Goal: Information Seeking & Learning: Understand process/instructions

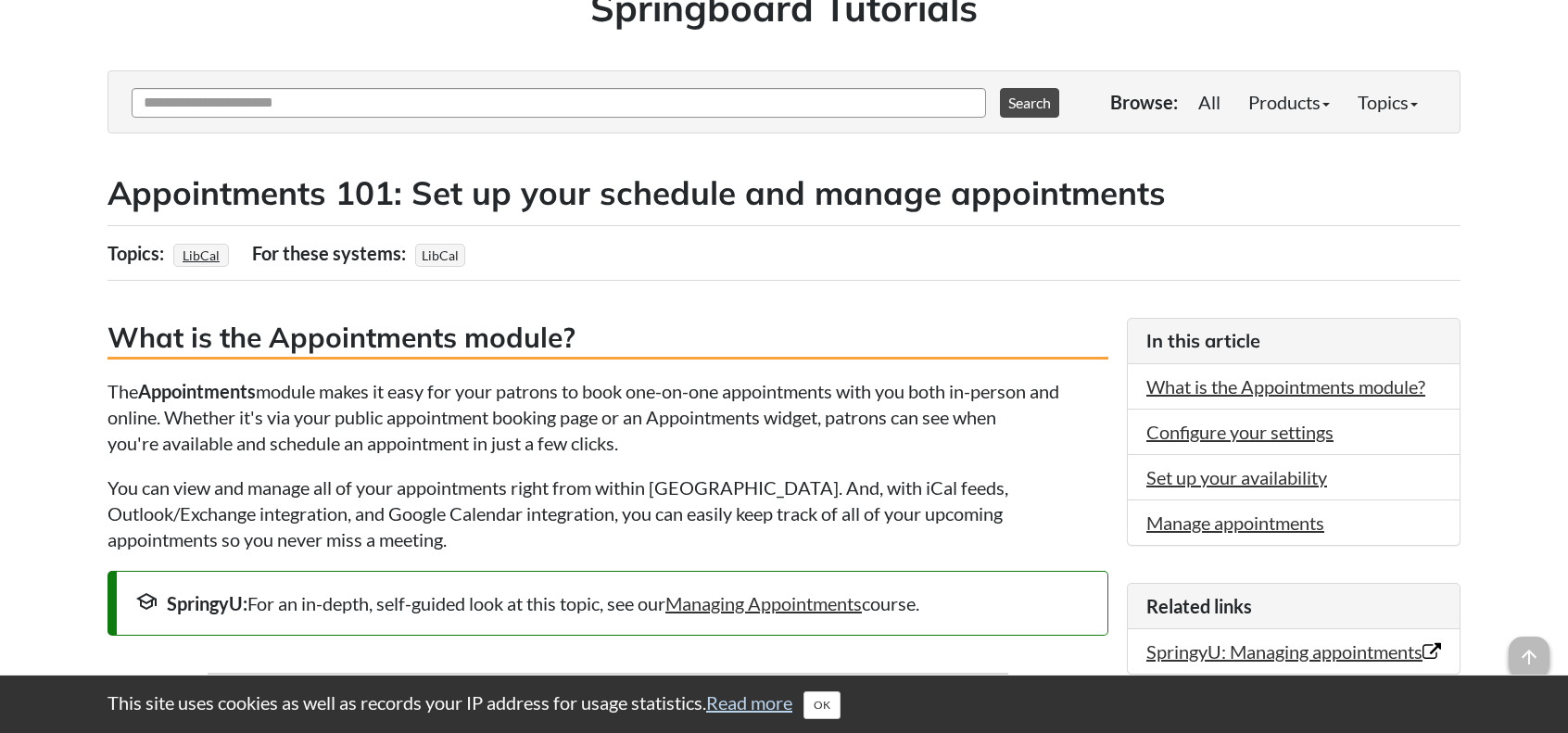
scroll to position [186, 0]
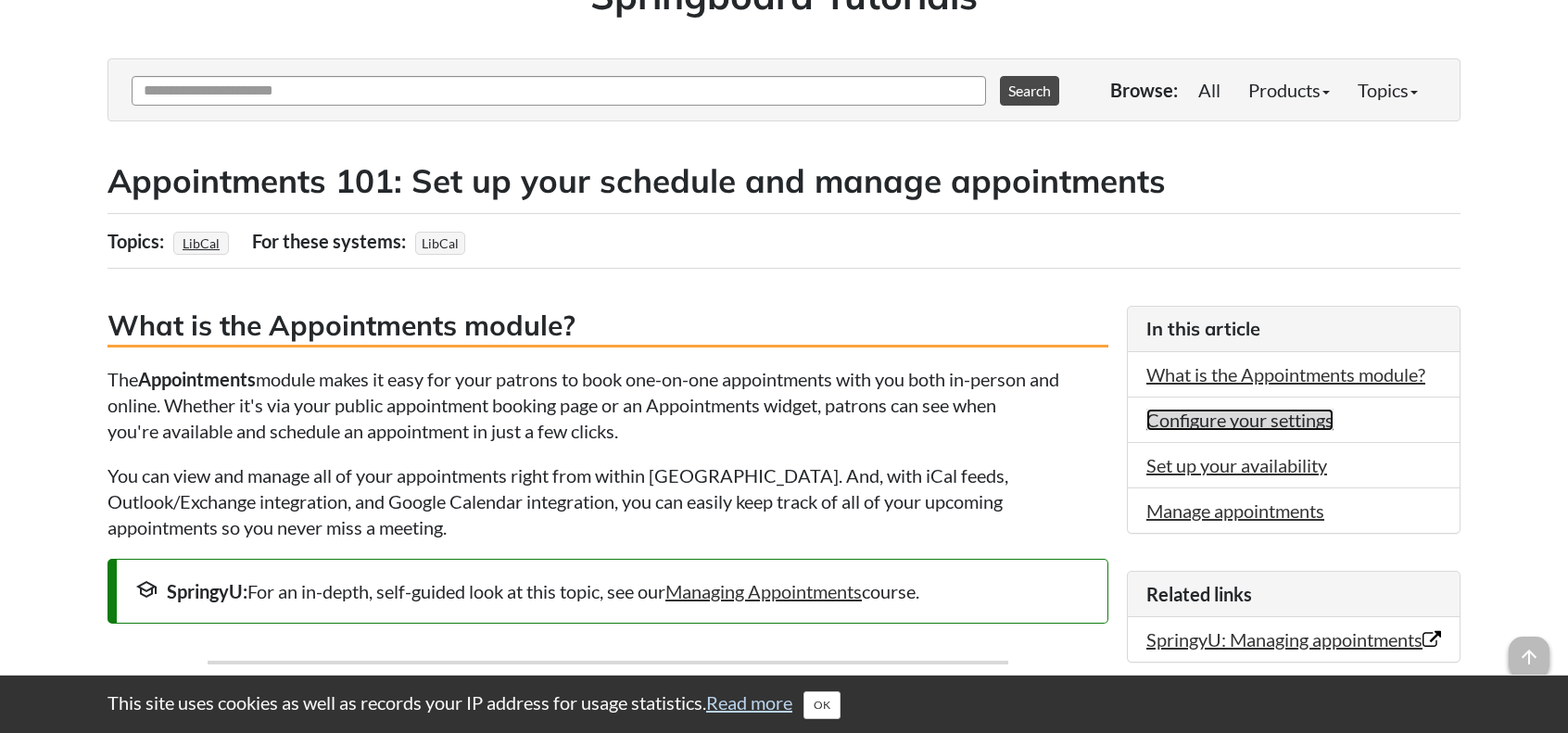
click at [1221, 415] on link "Configure your settings" at bounding box center [1240, 420] width 187 height 22
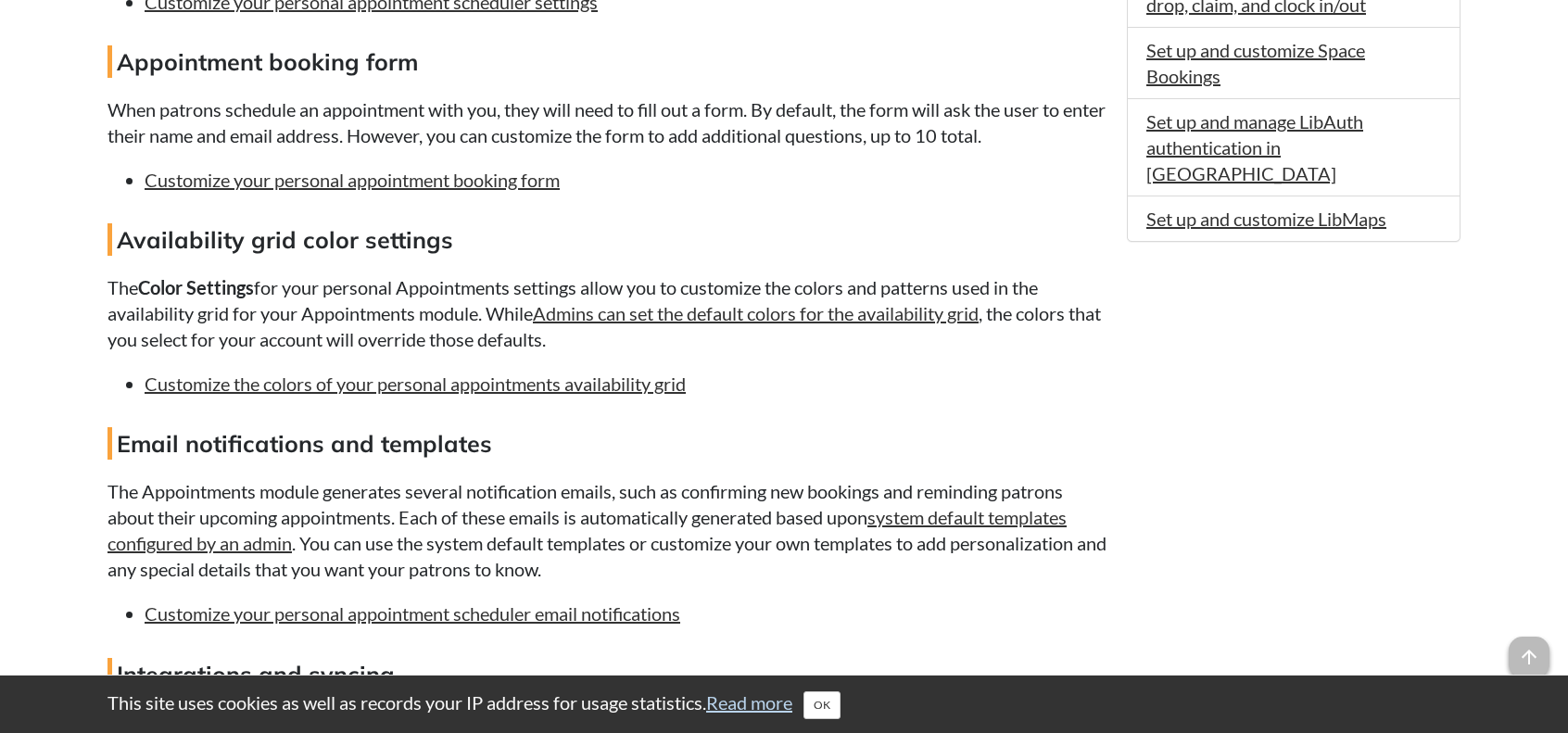
scroll to position [524, 0]
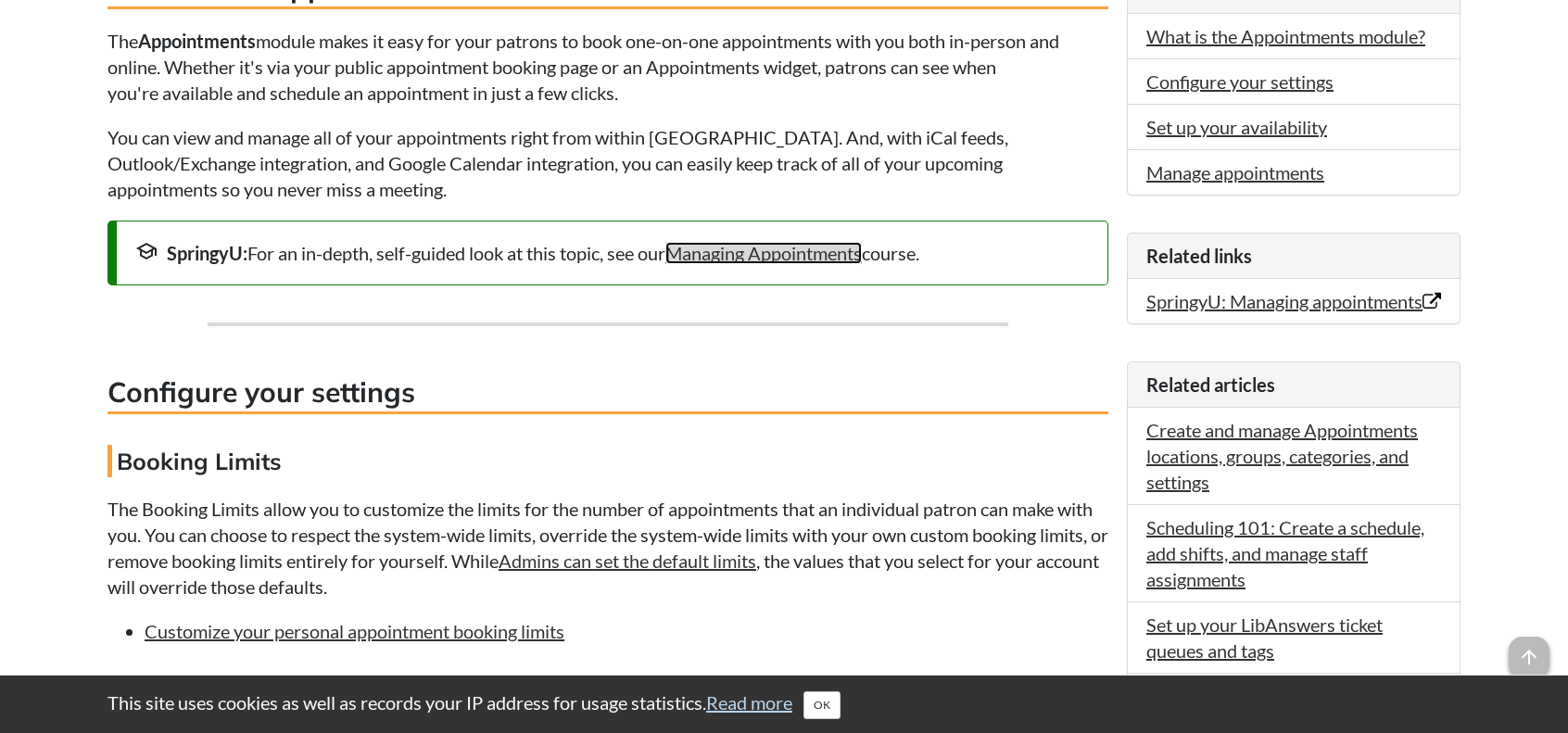
click at [764, 252] on link "Managing Appointments" at bounding box center [763, 253] width 197 height 22
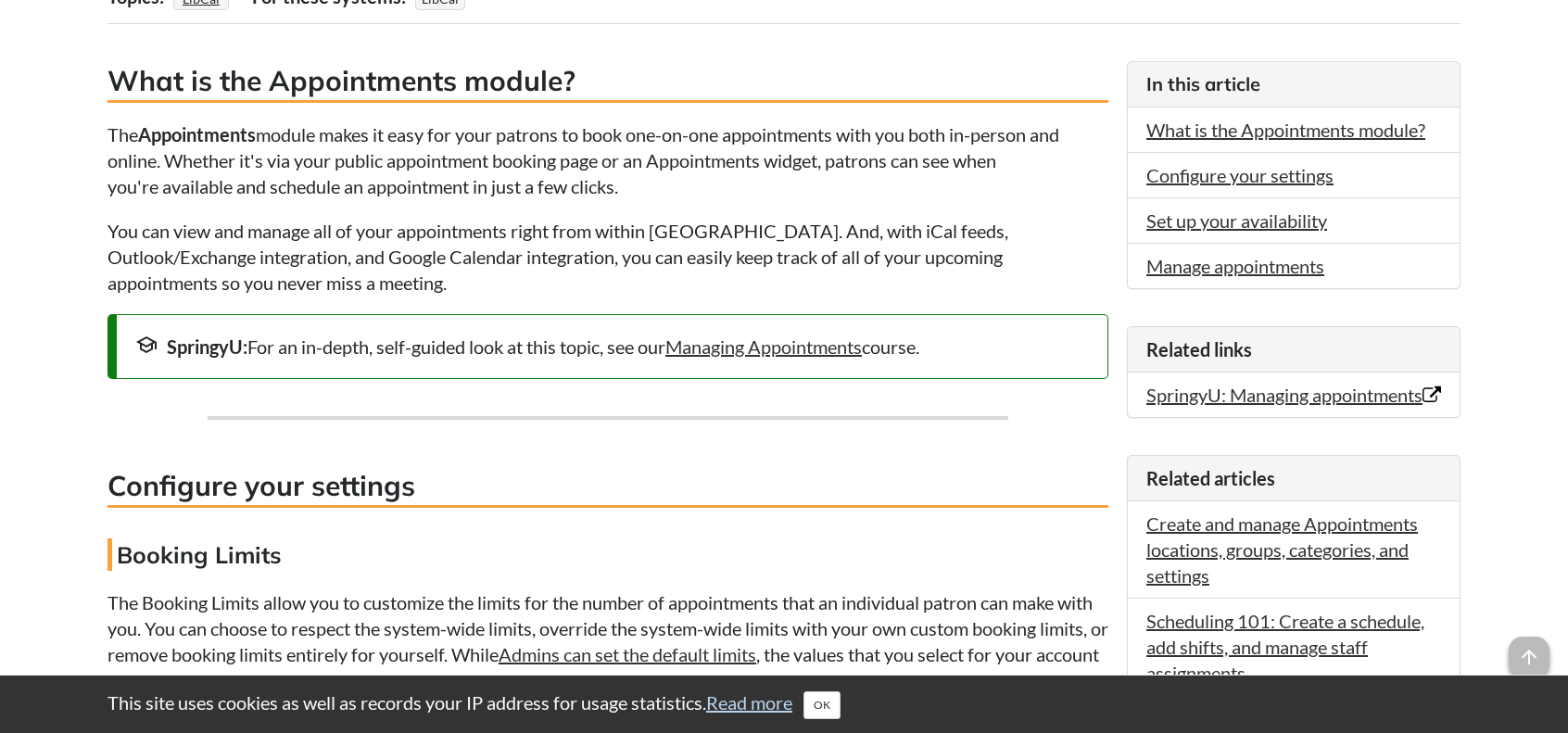
scroll to position [338, 0]
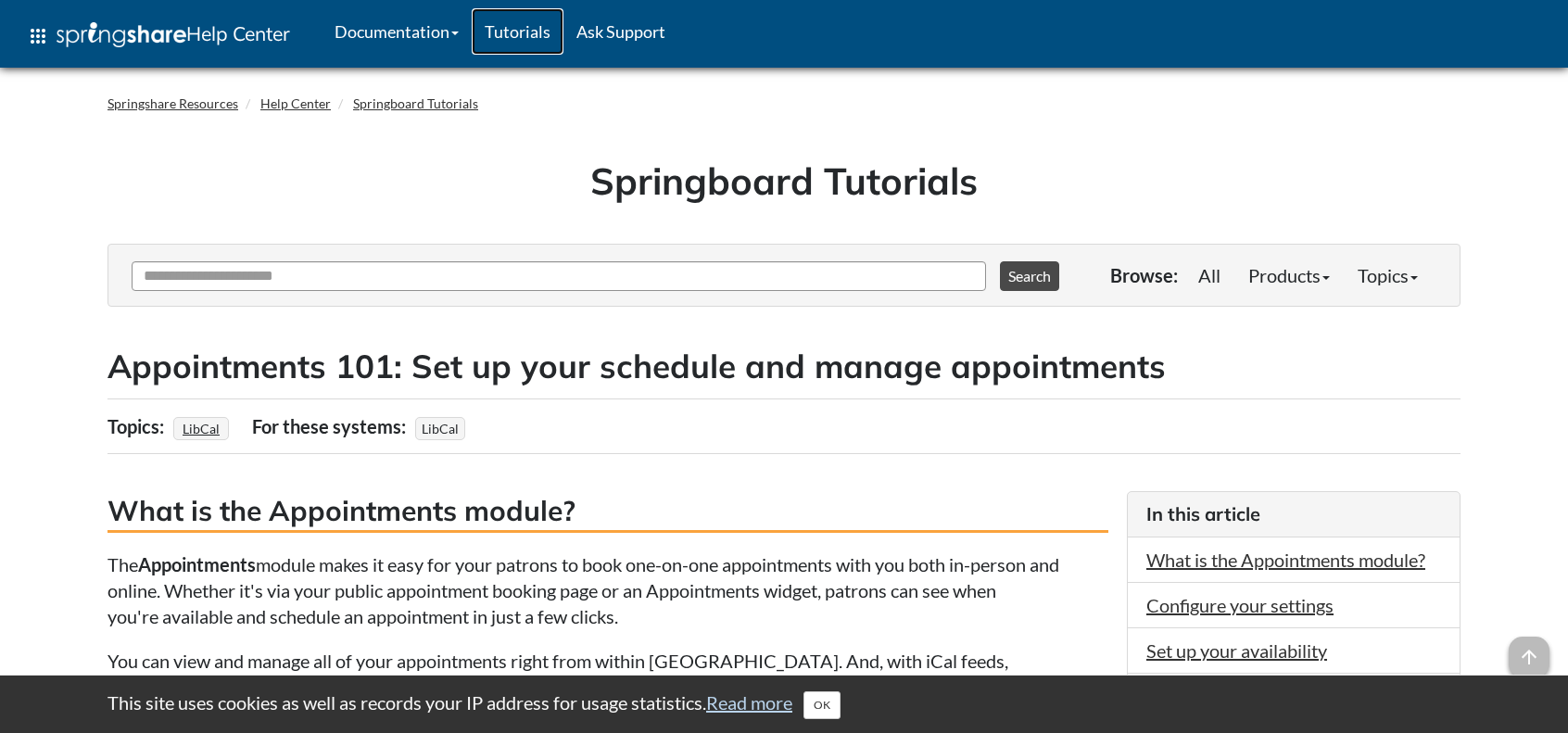
click at [539, 27] on link "Tutorials" at bounding box center [517, 32] width 92 height 46
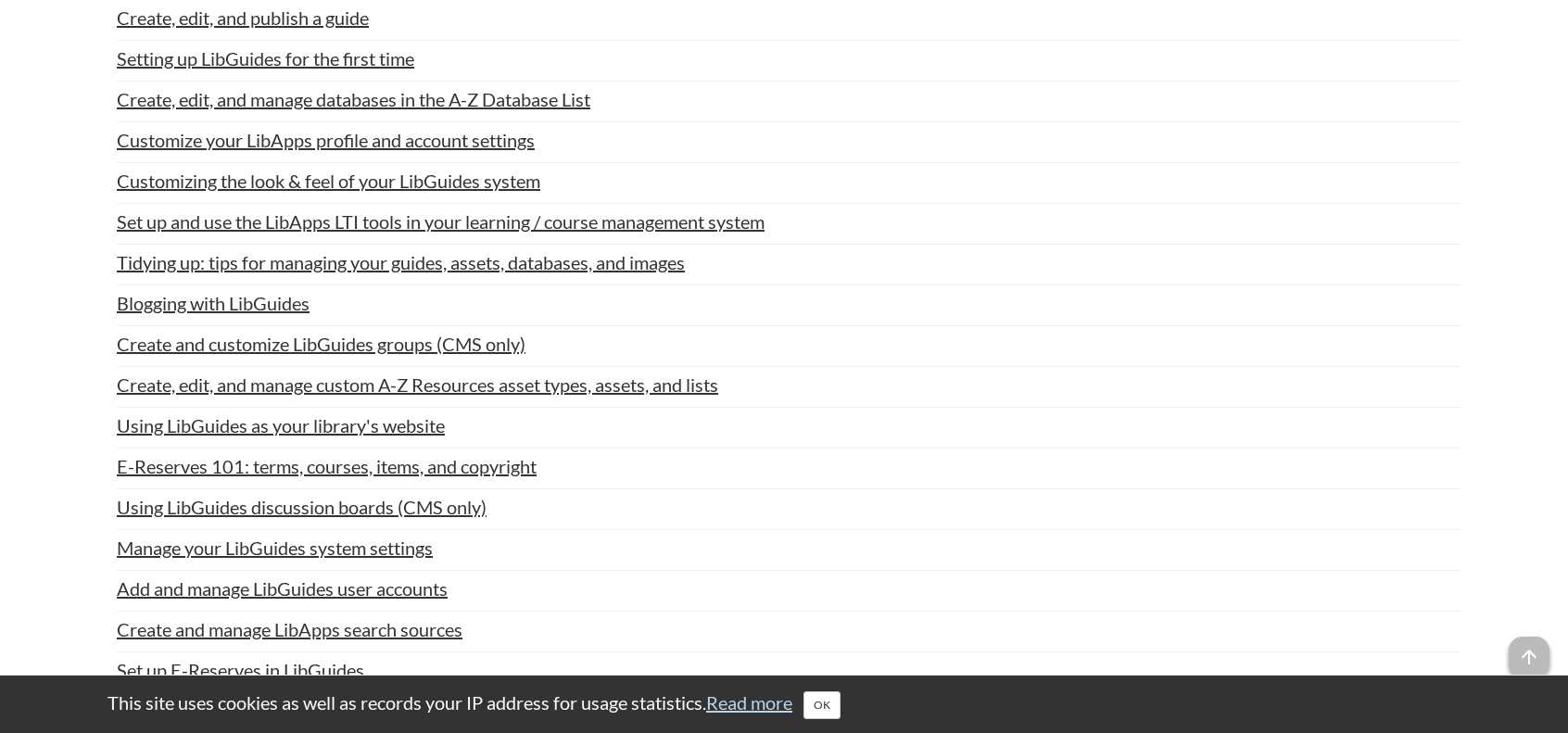
scroll to position [1391, 0]
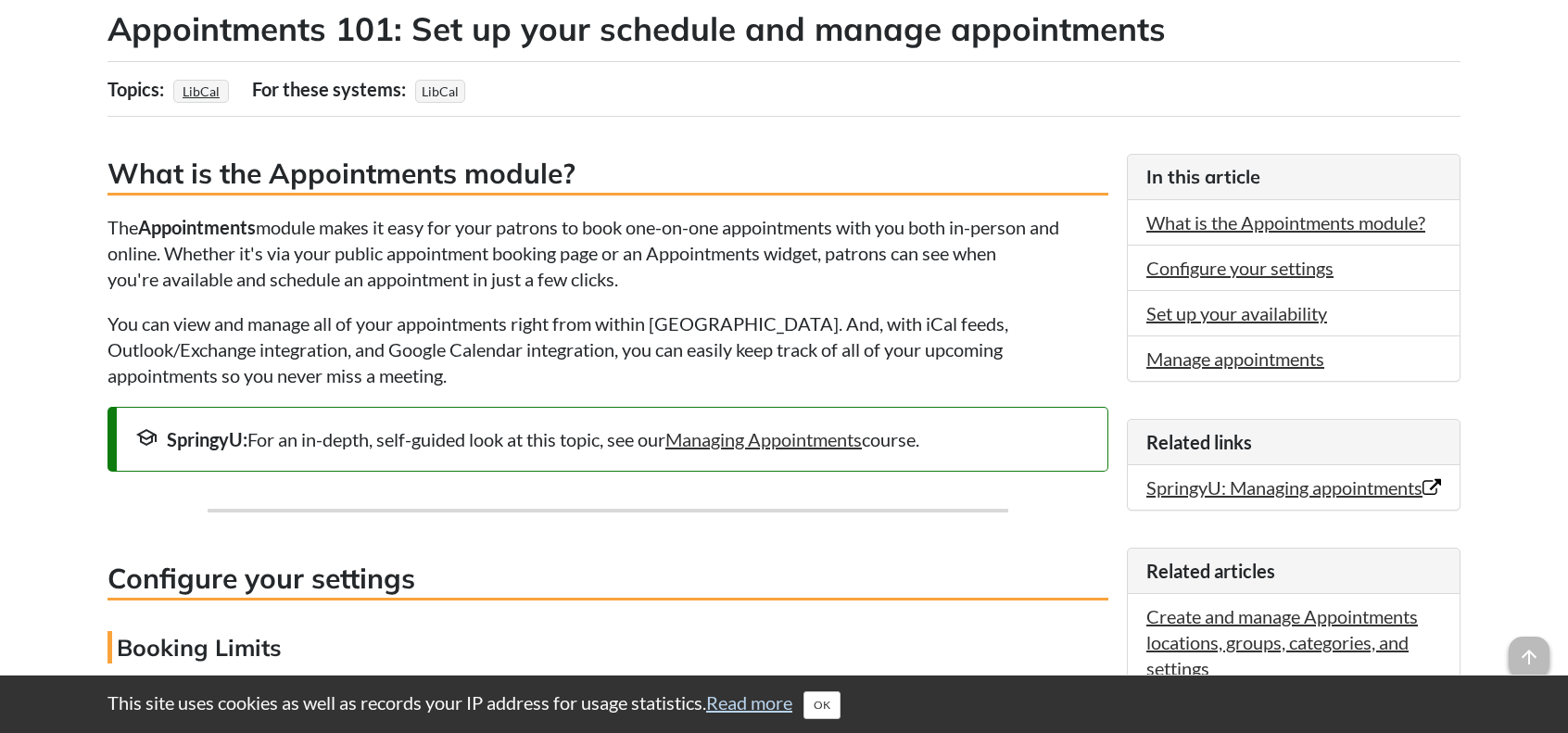
scroll to position [186, 0]
